Goal: Task Accomplishment & Management: Manage account settings

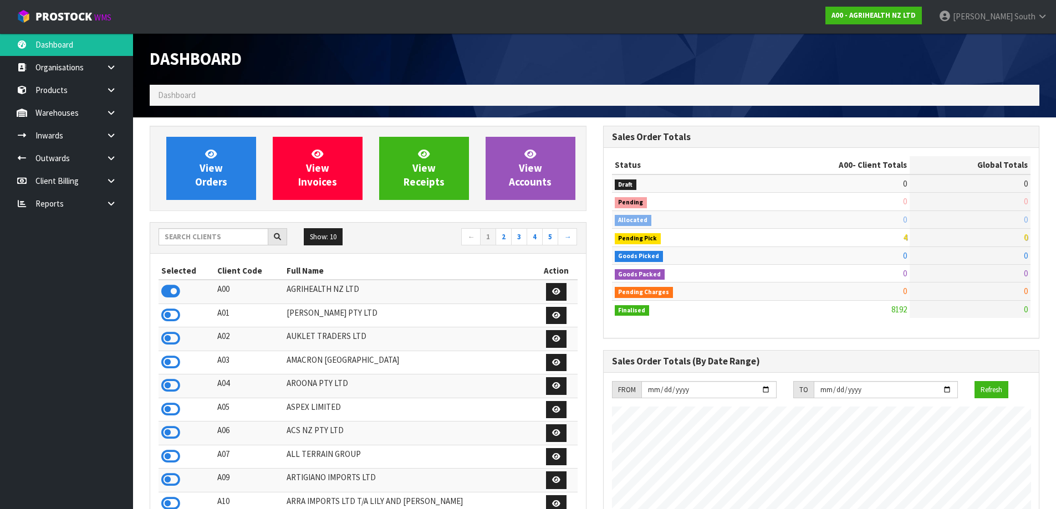
scroll to position [840, 453]
click at [205, 239] on input "text" at bounding box center [214, 236] width 110 height 17
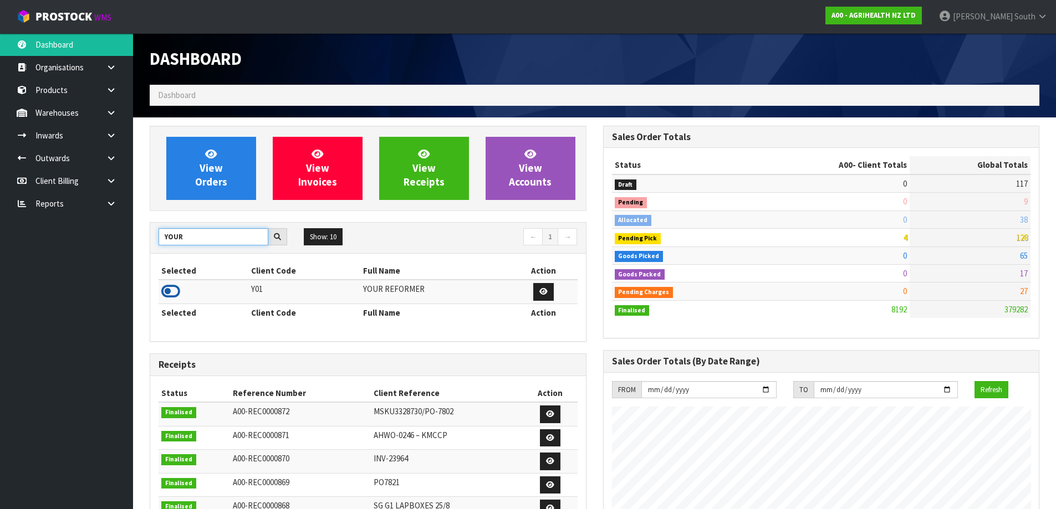
type input "YOUR"
click at [171, 288] on icon at bounding box center [170, 291] width 19 height 17
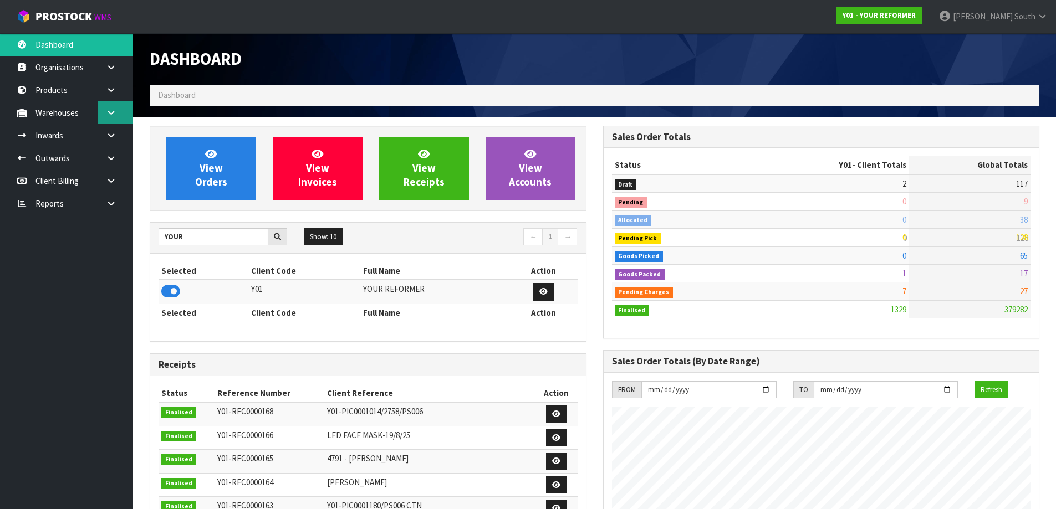
click at [114, 109] on icon at bounding box center [111, 113] width 11 height 8
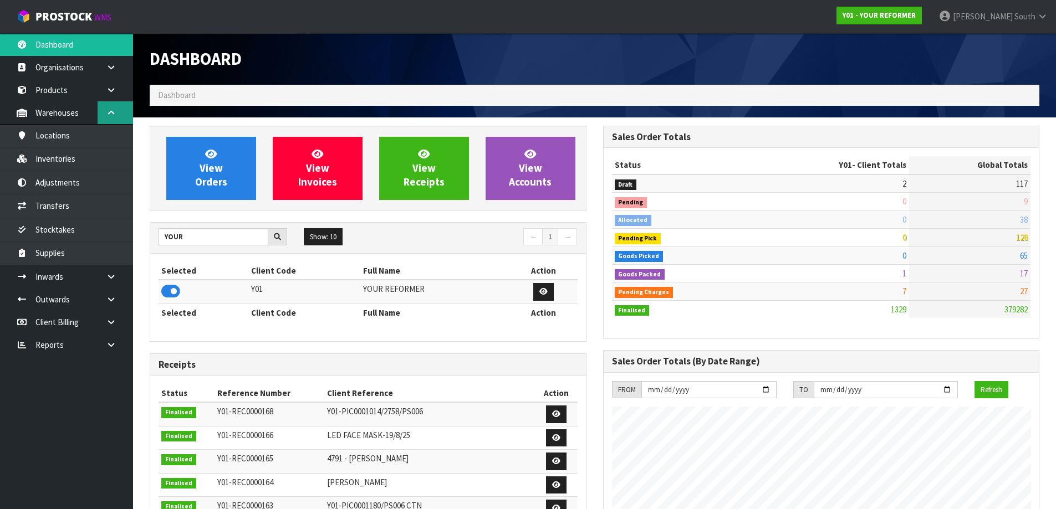
click at [115, 117] on link at bounding box center [115, 112] width 35 height 23
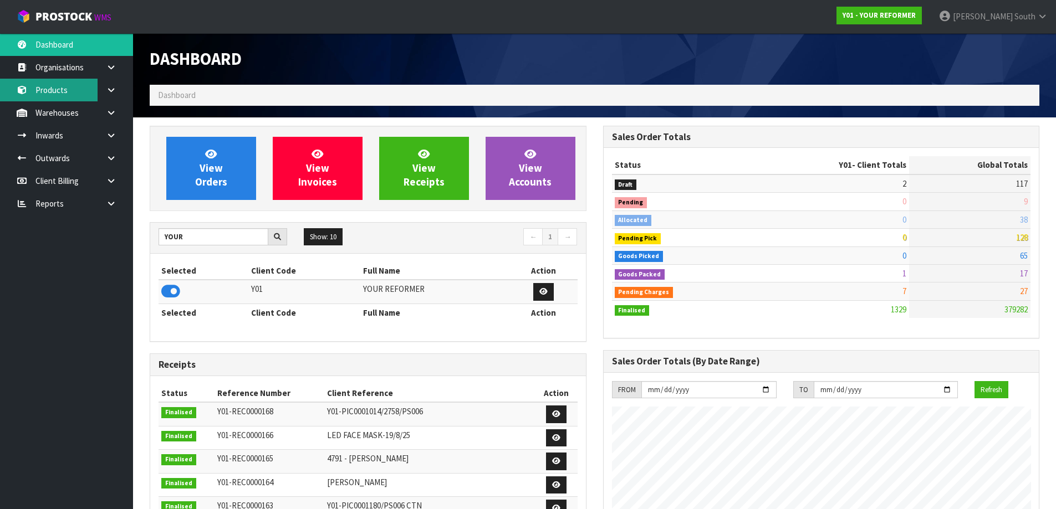
click at [84, 93] on link "Products" at bounding box center [66, 90] width 133 height 23
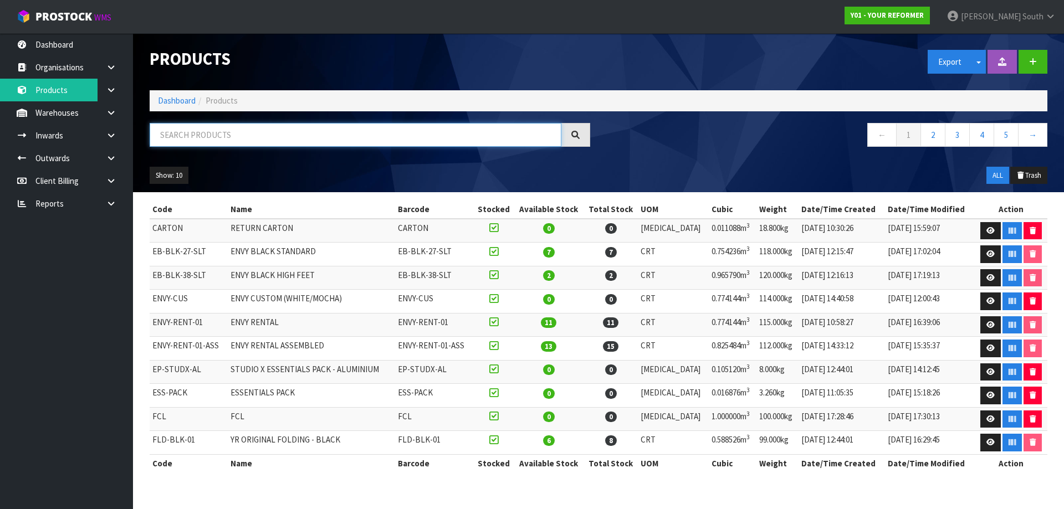
click at [213, 140] on input "text" at bounding box center [356, 135] width 412 height 24
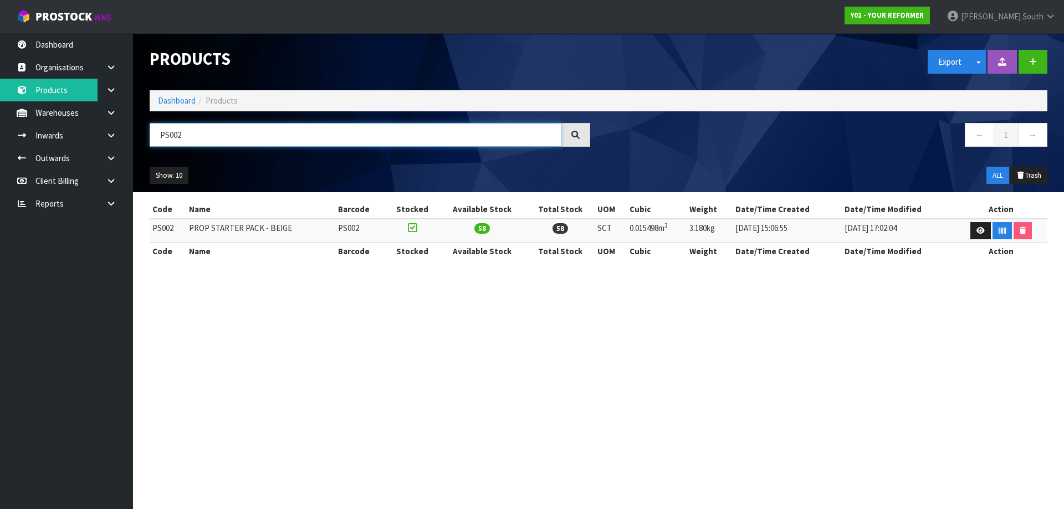
type input "PS002"
click at [309, 177] on ul "Show: 10 5 10 25 50" at bounding box center [256, 176] width 212 height 18
click at [970, 234] on link at bounding box center [980, 231] width 21 height 18
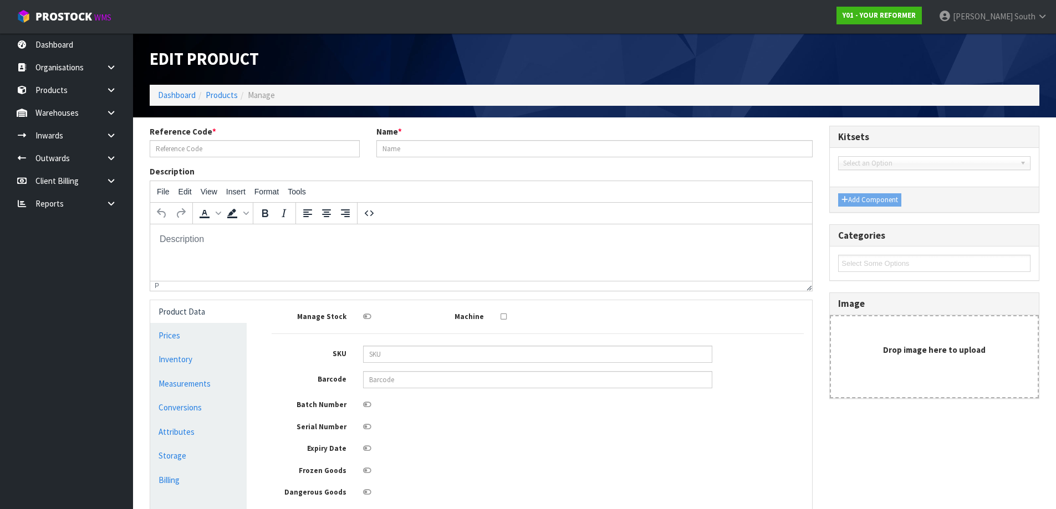
type input "PS002"
type input "PROP STARTER PACK - BEIGE"
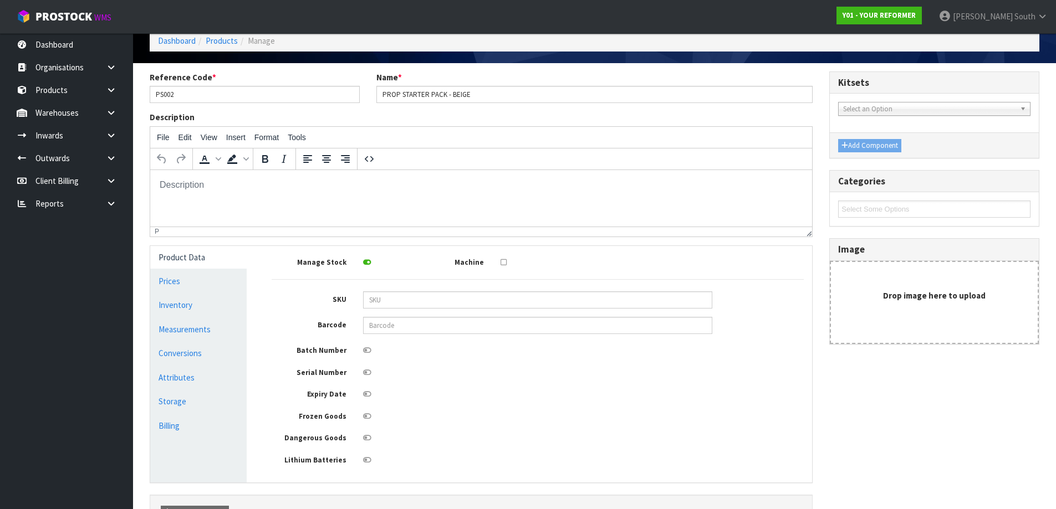
scroll to position [127, 0]
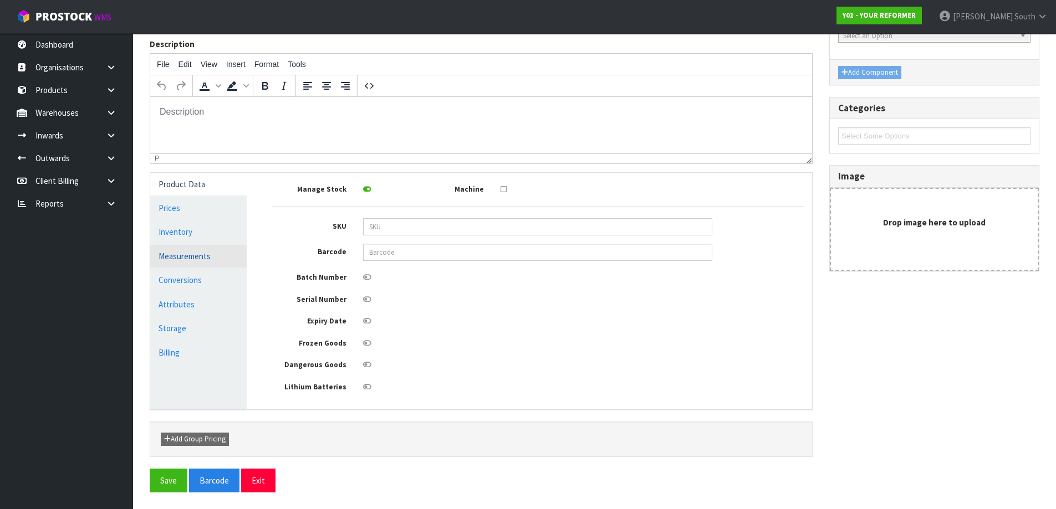
click at [208, 259] on link "Measurements" at bounding box center [198, 256] width 96 height 23
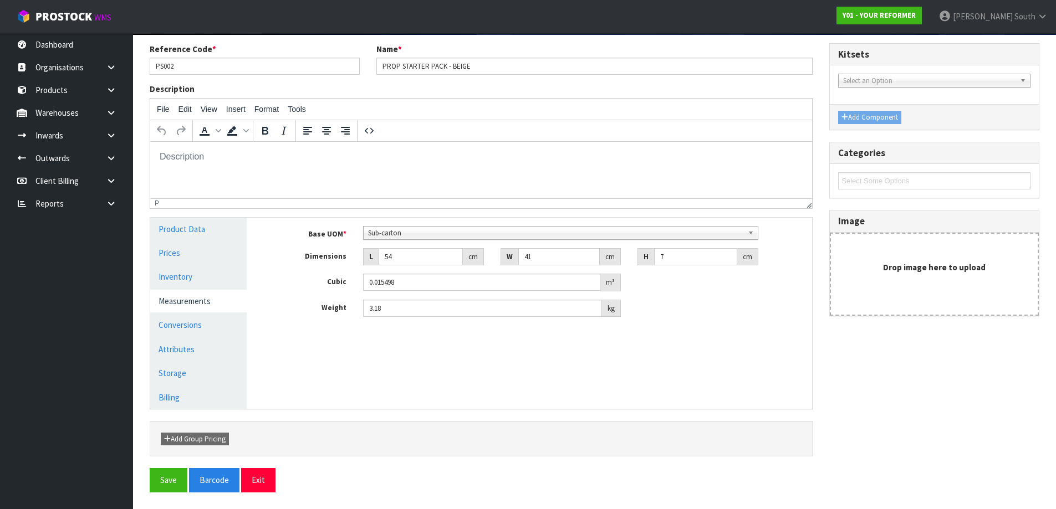
scroll to position [83, 0]
click at [223, 316] on link "Conversions" at bounding box center [198, 325] width 96 height 23
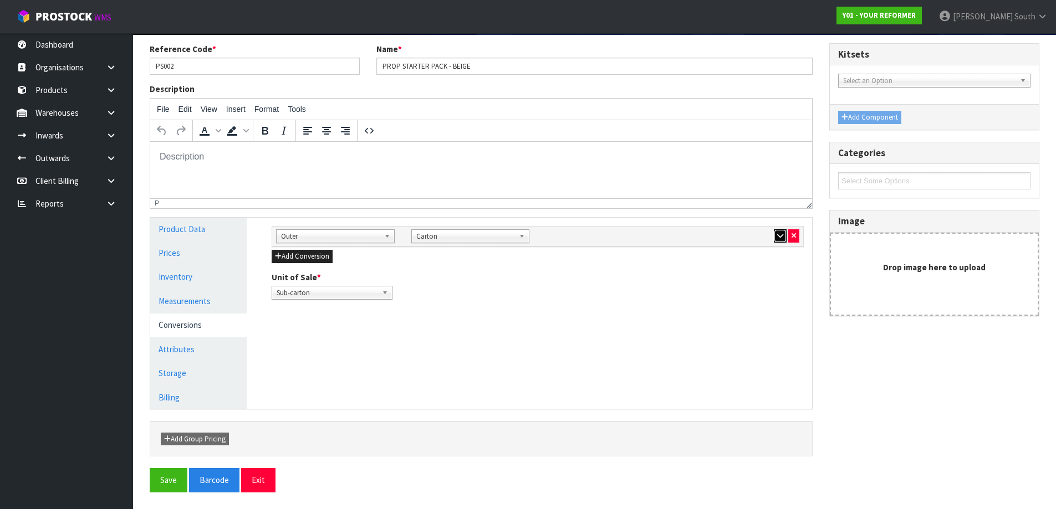
click at [781, 235] on icon "button" at bounding box center [780, 235] width 6 height 7
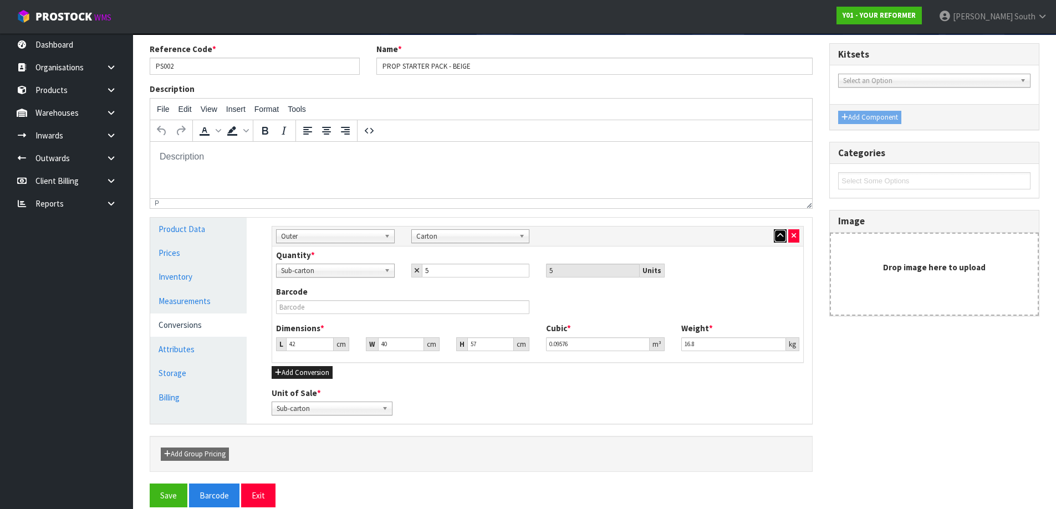
click at [781, 235] on icon "button" at bounding box center [780, 235] width 6 height 7
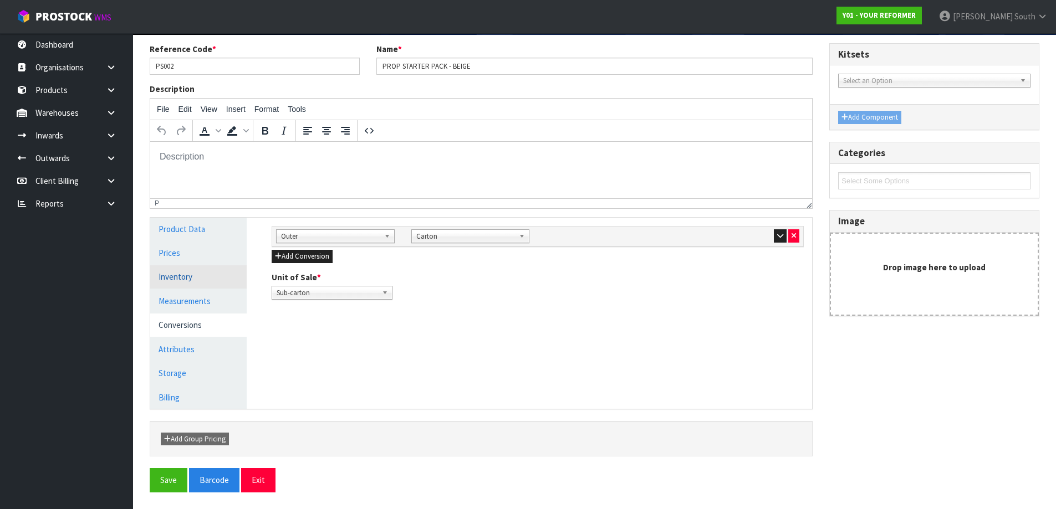
click at [185, 280] on link "Inventory" at bounding box center [198, 276] width 96 height 23
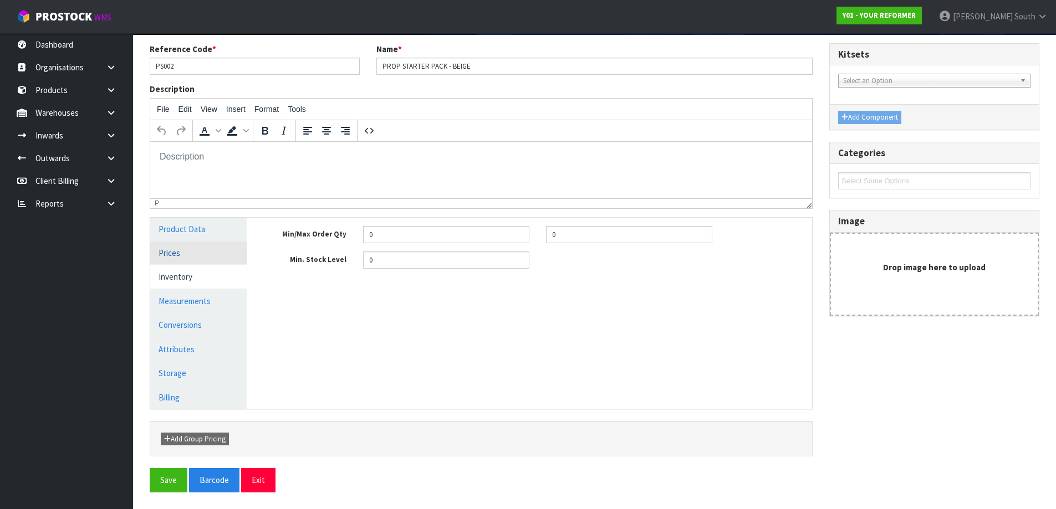
click at [190, 250] on link "Prices" at bounding box center [198, 253] width 96 height 23
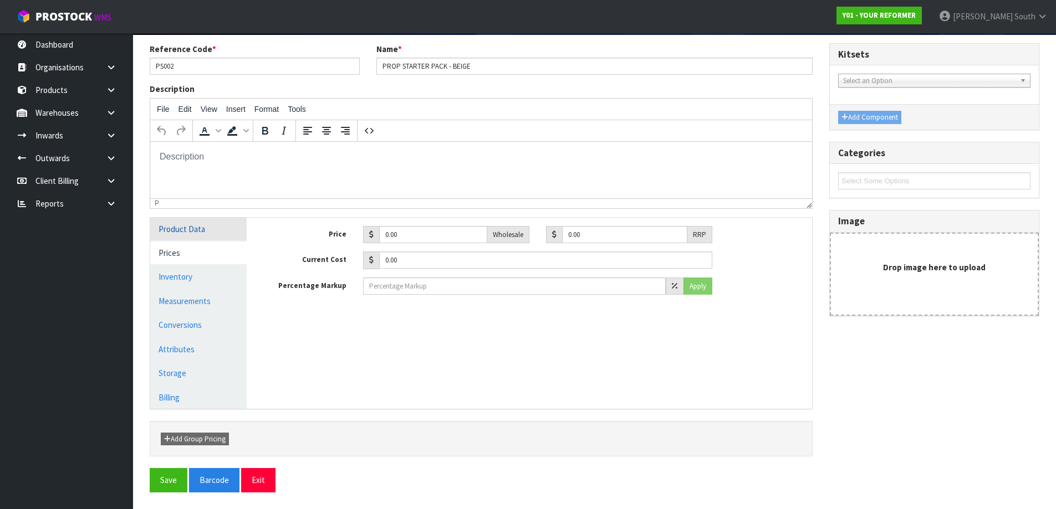
click at [199, 233] on link "Product Data" at bounding box center [198, 229] width 96 height 23
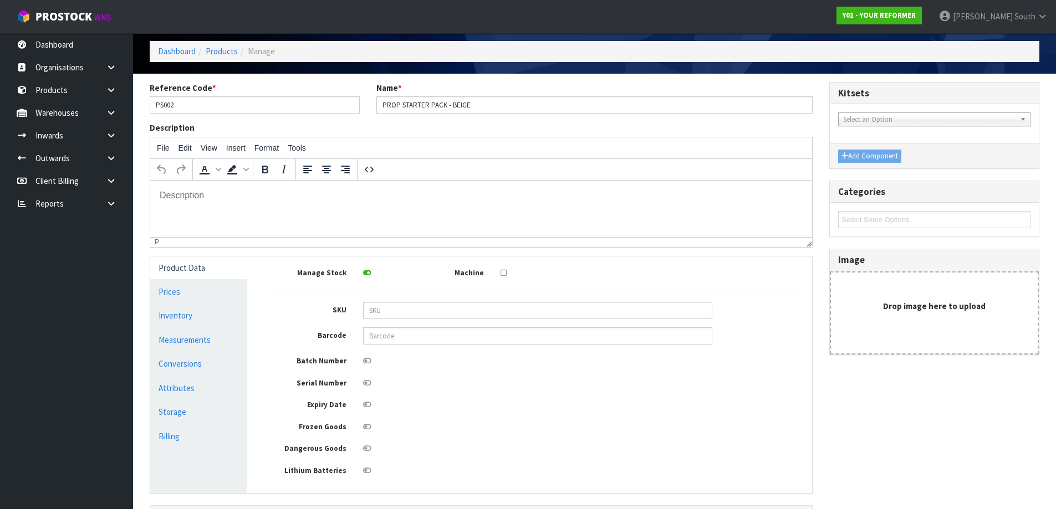
scroll to position [0, 0]
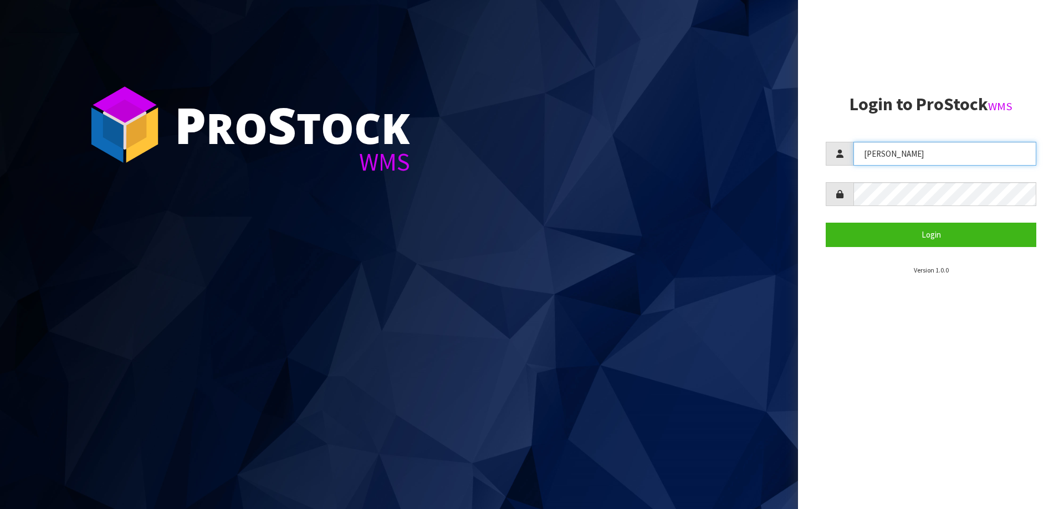
drag, startPoint x: 908, startPoint y: 164, endPoint x: 738, endPoint y: 216, distance: 178.5
click at [738, 216] on div "P ro S tock WMS Login to ProStock WMS [PERSON_NAME] Login Version 1.0.0" at bounding box center [532, 254] width 1064 height 509
drag, startPoint x: 924, startPoint y: 142, endPoint x: 790, endPoint y: 193, distance: 143.8
click at [790, 193] on div "P ro S tock WMS Login to ProStock WMS [PERSON_NAME] Login Version 1.0.0" at bounding box center [532, 254] width 1064 height 509
type input "[PERSON_NAME]"
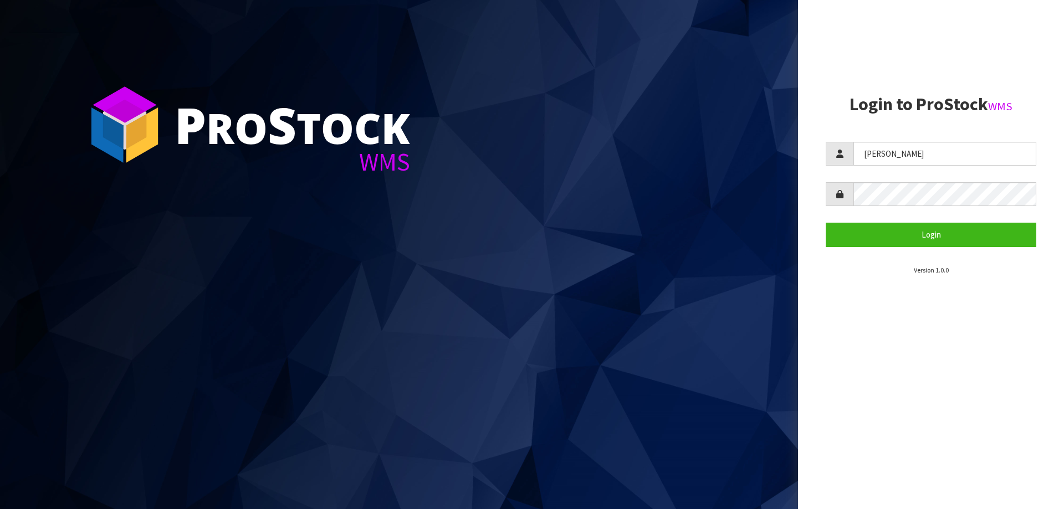
click at [876, 210] on form "[PERSON_NAME] Login" at bounding box center [931, 194] width 211 height 105
click at [883, 224] on button "Login" at bounding box center [931, 235] width 211 height 24
